Goal: Task Accomplishment & Management: Manage account settings

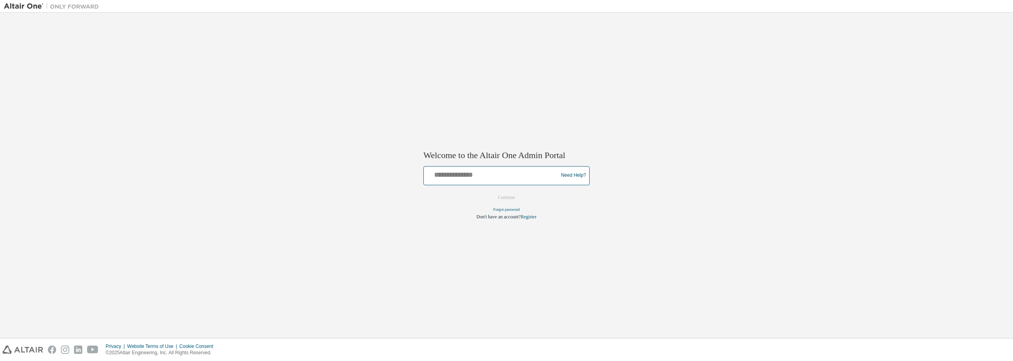
click at [479, 173] on input "text" at bounding box center [492, 173] width 130 height 11
type input "**********"
click at [497, 195] on button "Continue" at bounding box center [507, 197] width 34 height 12
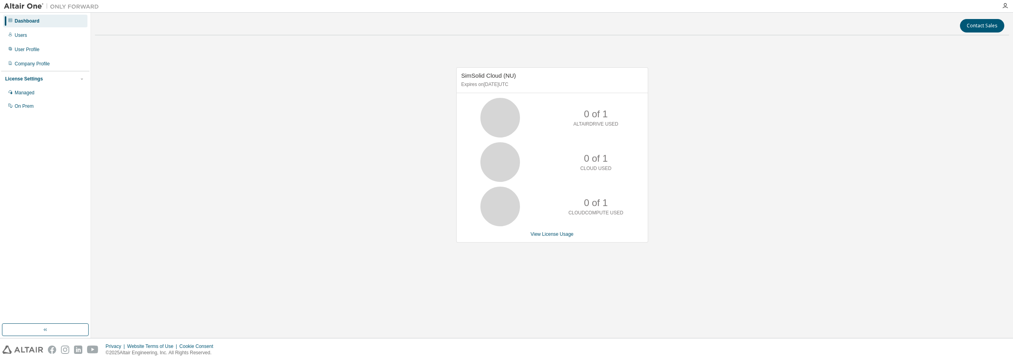
click at [36, 347] on img at bounding box center [22, 349] width 41 height 8
